Goal: Find specific page/section: Find specific page/section

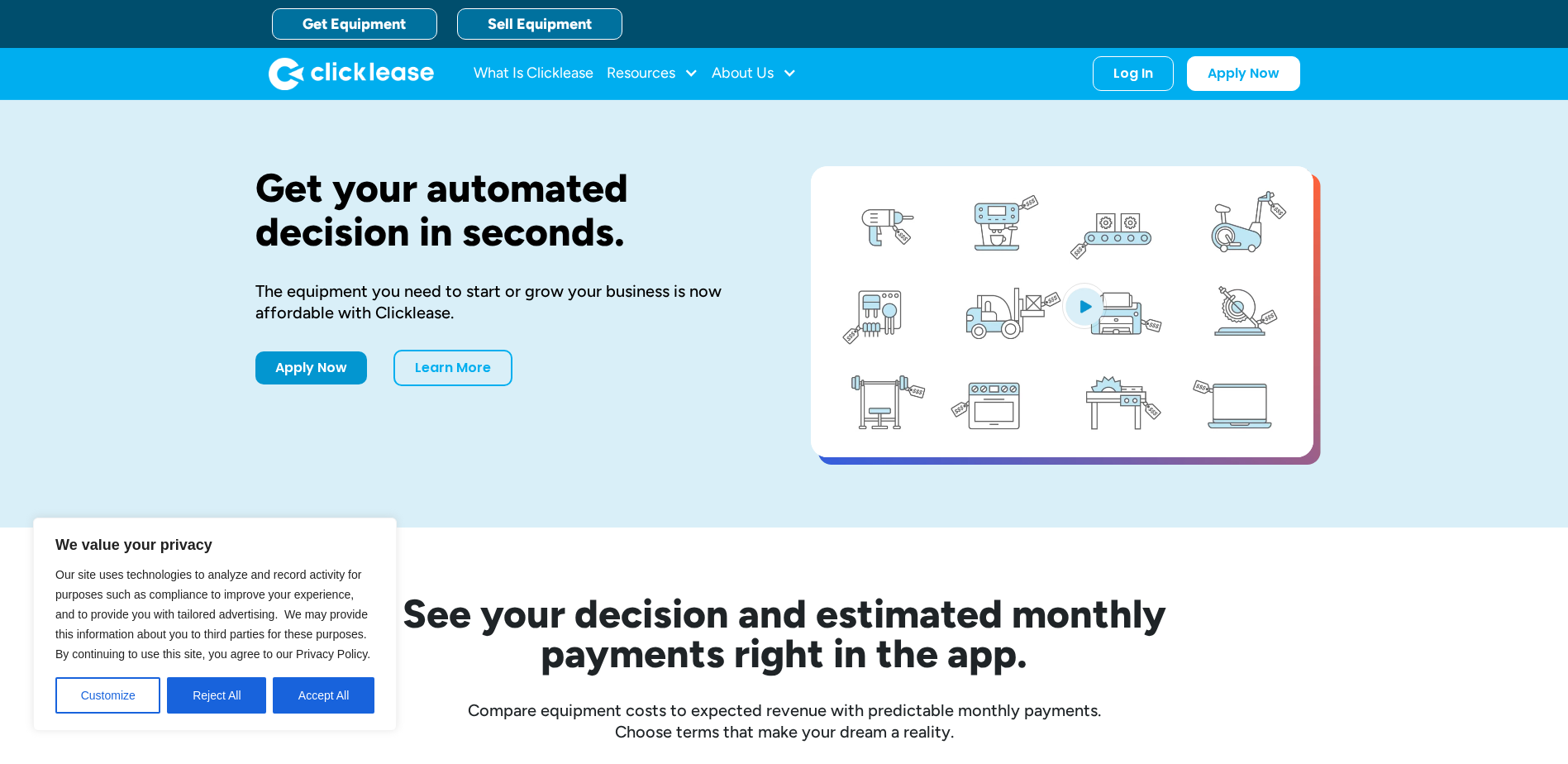
click at [549, 28] on link "Sell Equipment" at bounding box center [540, 24] width 165 height 32
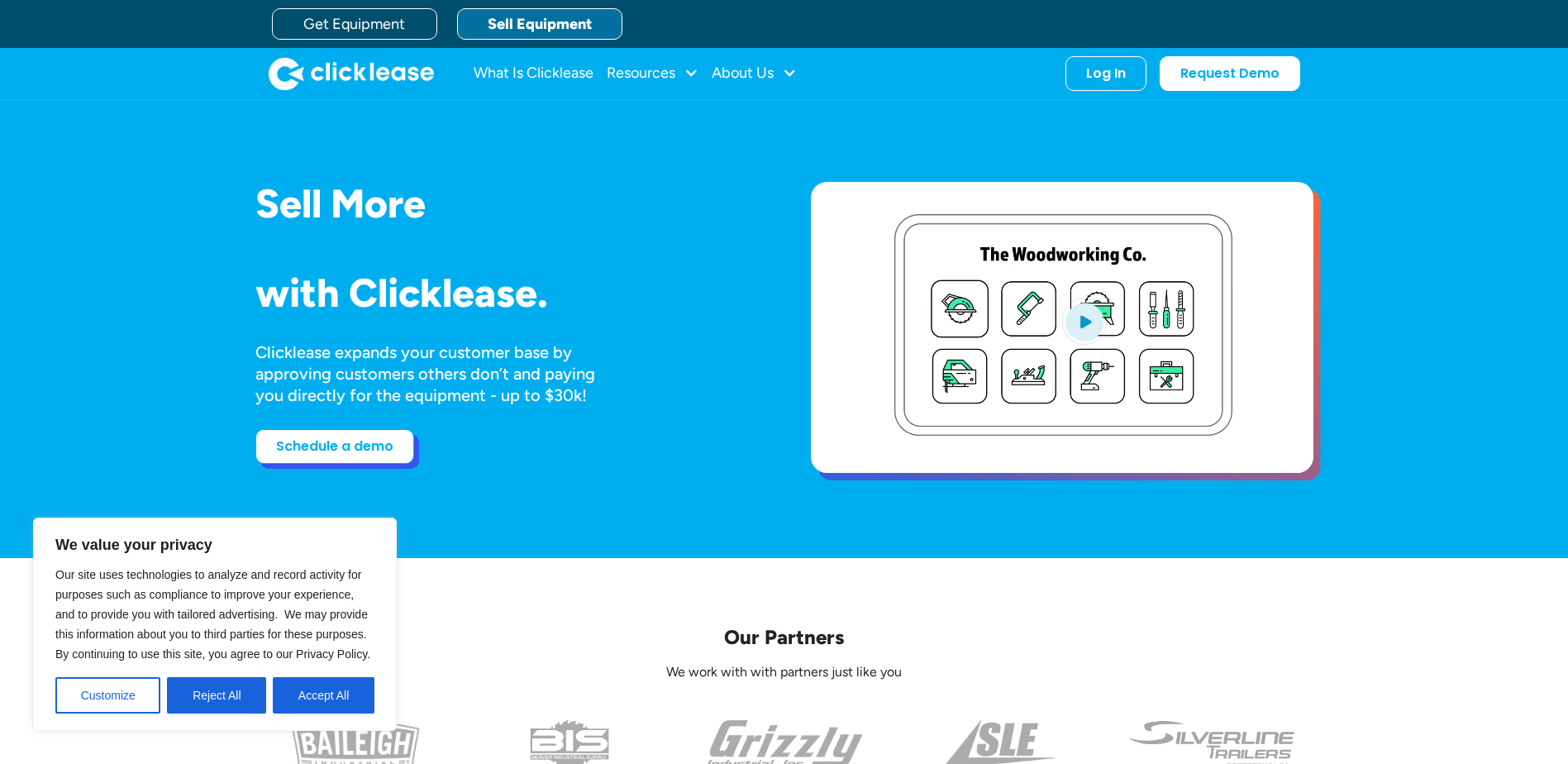
click at [335, 449] on link "Schedule a demo" at bounding box center [335, 446] width 158 height 35
click at [736, 73] on div "About Us" at bounding box center [742, 73] width 62 height 0
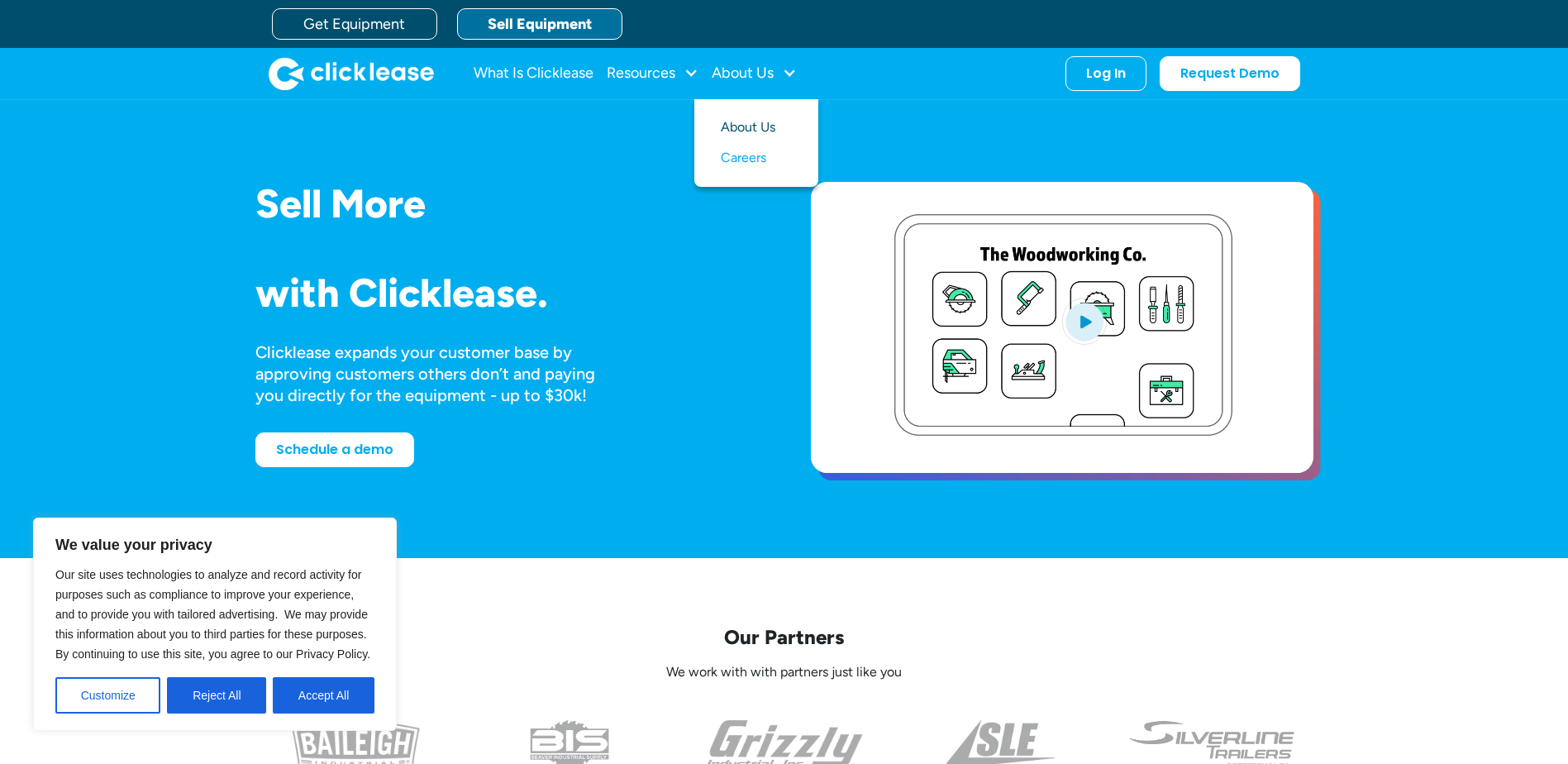
click at [760, 123] on link "About Us" at bounding box center [756, 127] width 71 height 31
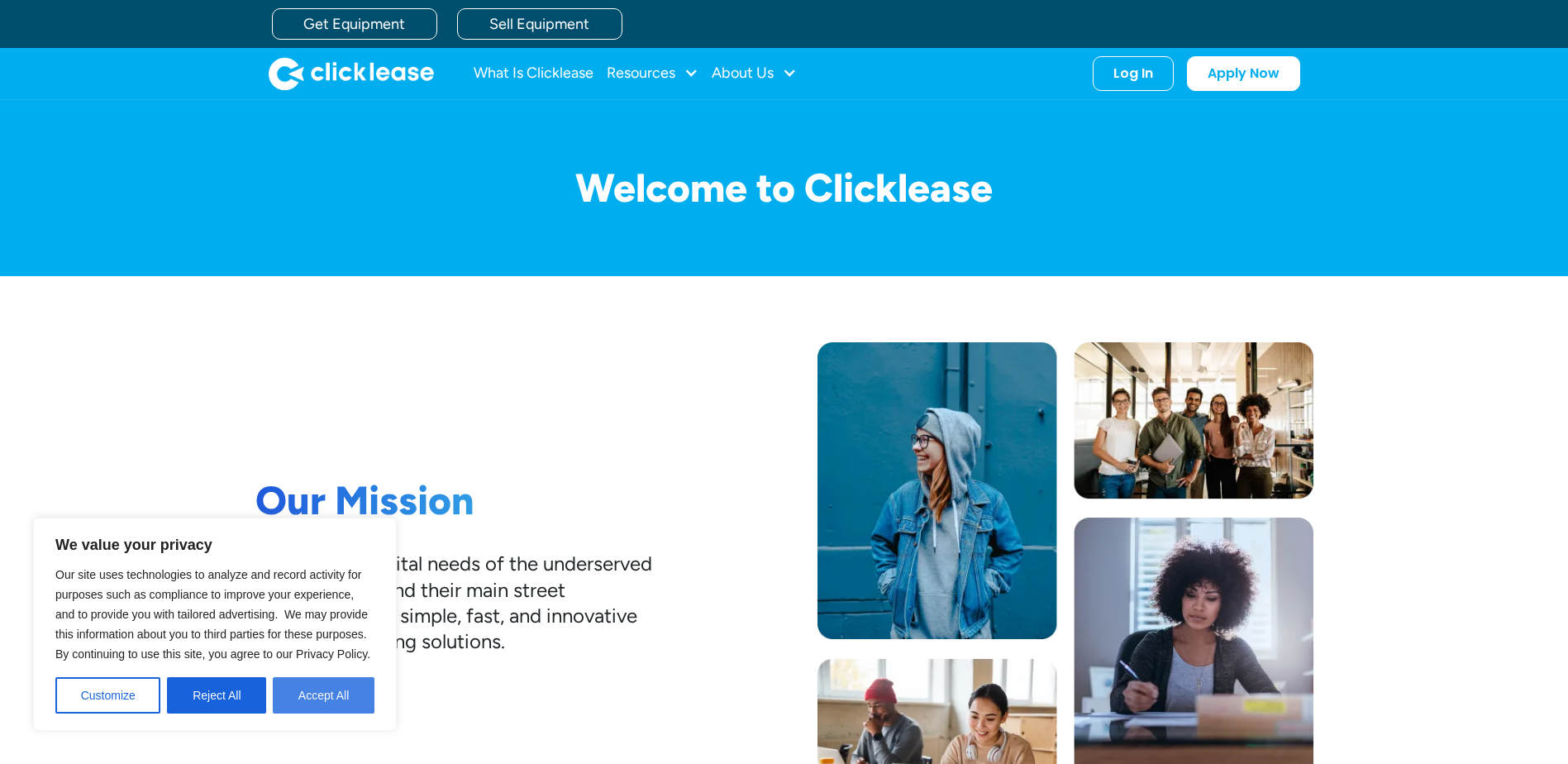
click at [323, 693] on button "Accept All" at bounding box center [323, 695] width 101 height 37
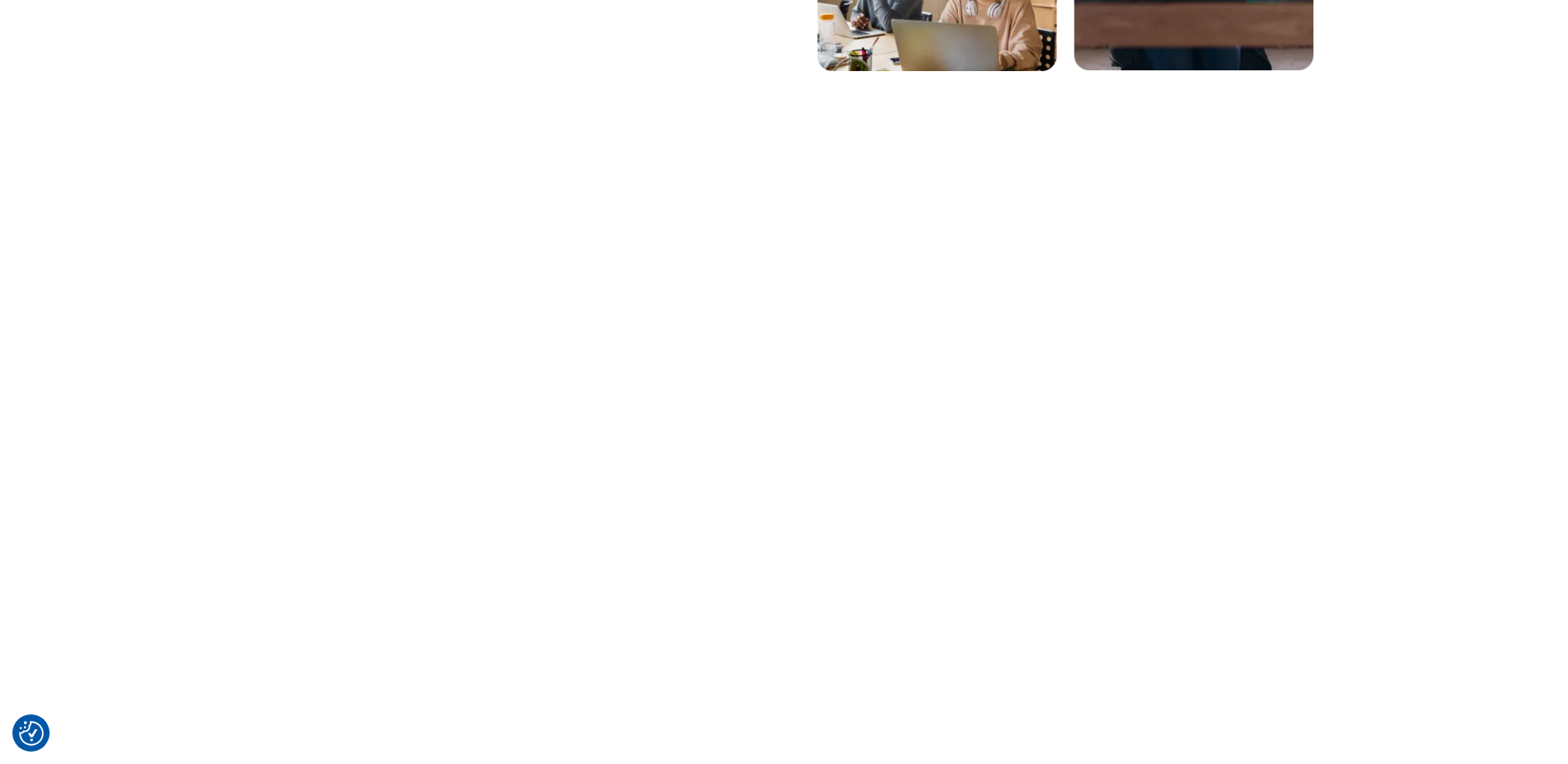
scroll to position [992, 0]
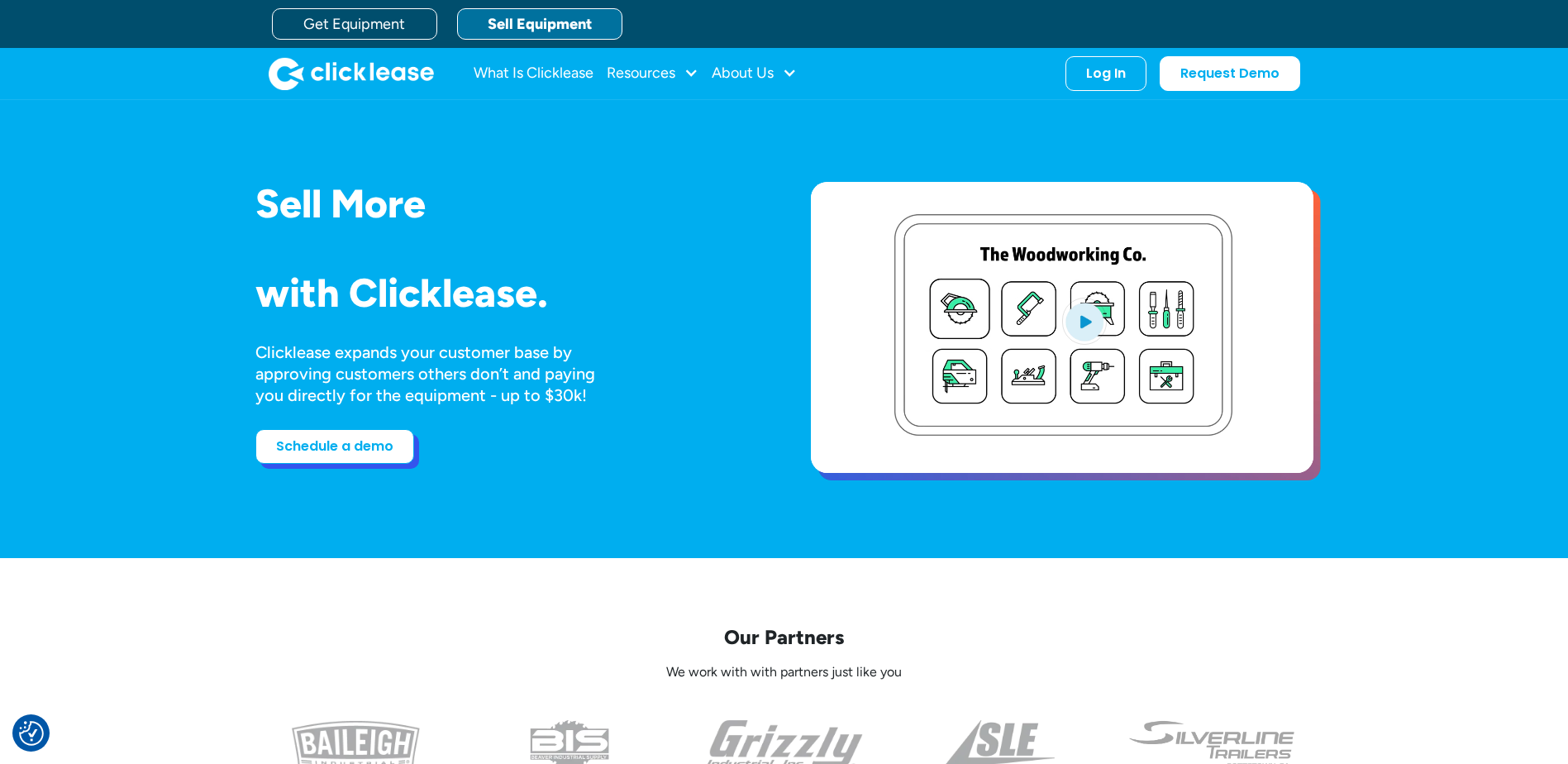
click at [319, 463] on link "Schedule a demo" at bounding box center [335, 446] width 158 height 35
